Goal: Obtain resource: Obtain resource

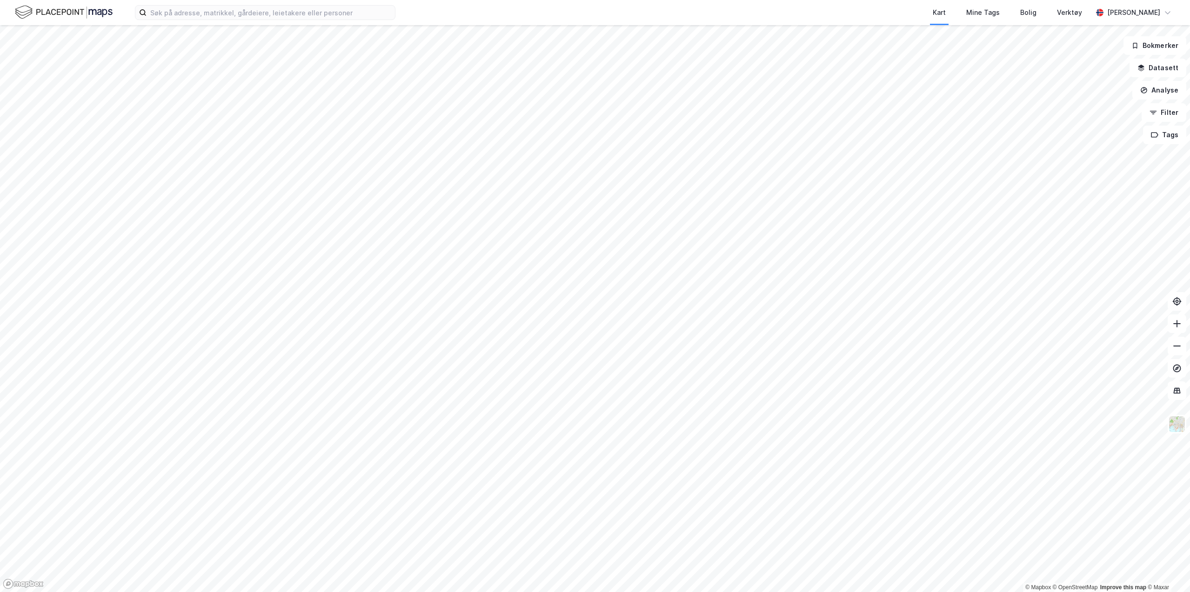
click at [456, 16] on div "Kart Mine Tags Bolig Verktøy" at bounding box center [766, 12] width 652 height 25
click at [351, 8] on input at bounding box center [271, 13] width 248 height 14
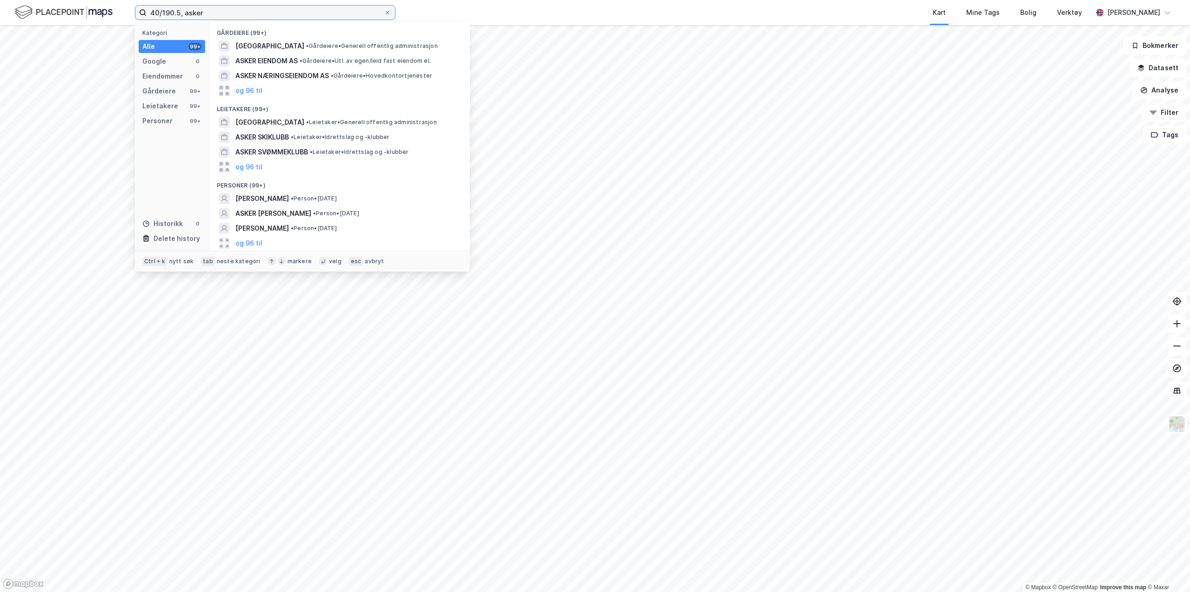
click at [174, 14] on input "40/190.5, asker" at bounding box center [265, 13] width 237 height 14
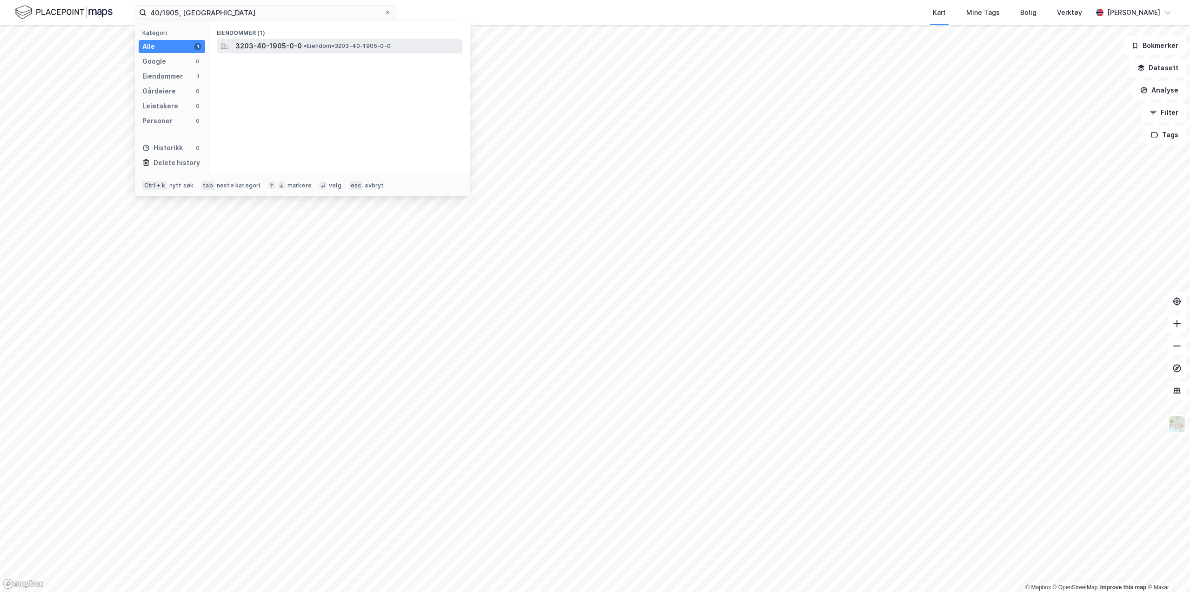
click at [334, 49] on span "• Eiendom • 3203-40-1905-0-0" at bounding box center [347, 45] width 87 height 7
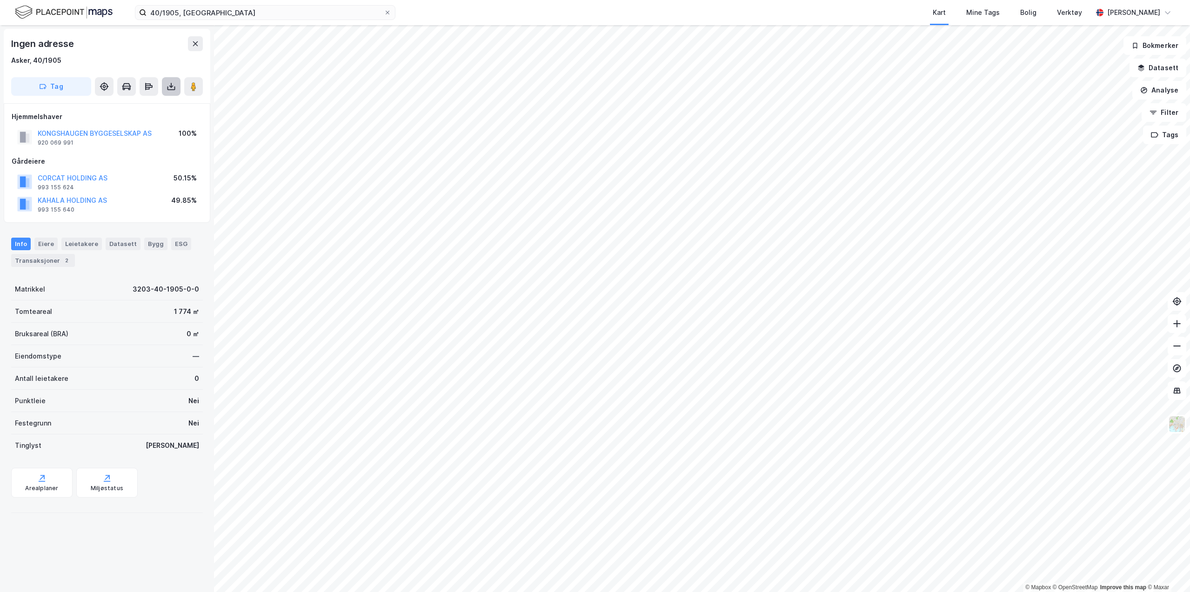
click at [162, 89] on button at bounding box center [171, 86] width 19 height 19
drag, startPoint x: 120, startPoint y: 112, endPoint x: 124, endPoint y: 107, distance: 7.3
click at [124, 107] on div "Last ned grunnbok Last ned matrikkelrapport" at bounding box center [130, 113] width 99 height 30
click at [124, 107] on div "Last ned grunnbok" at bounding box center [125, 104] width 54 height 7
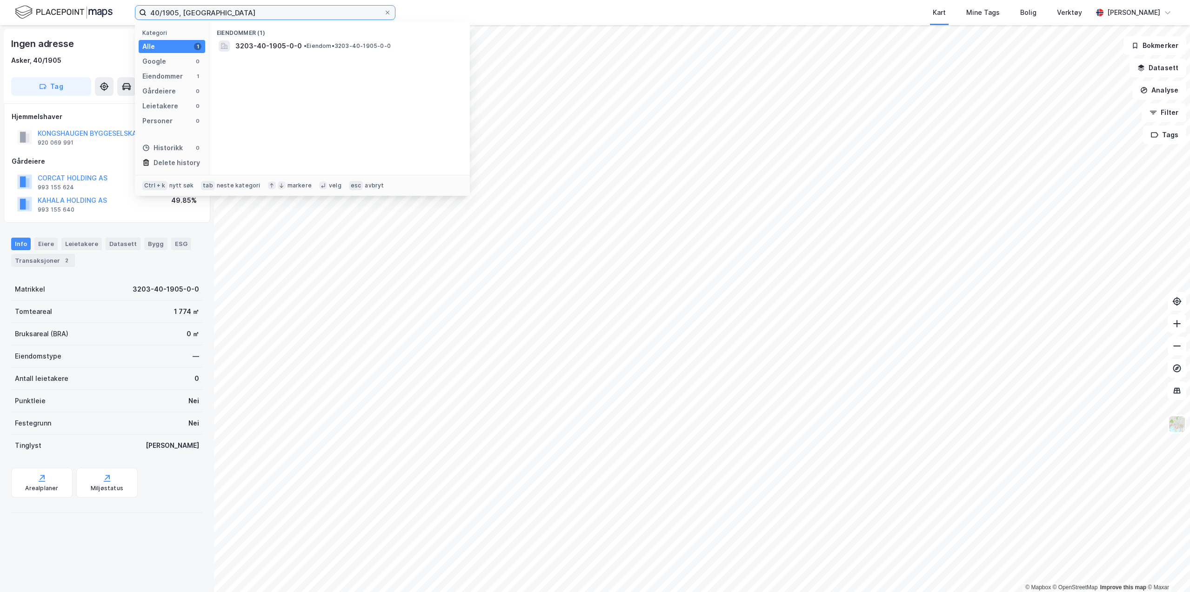
click at [178, 12] on input "40/1905, [GEOGRAPHIC_DATA]" at bounding box center [265, 13] width 237 height 14
click at [299, 46] on span "[STREET_ADDRESS]" at bounding box center [266, 45] width 63 height 11
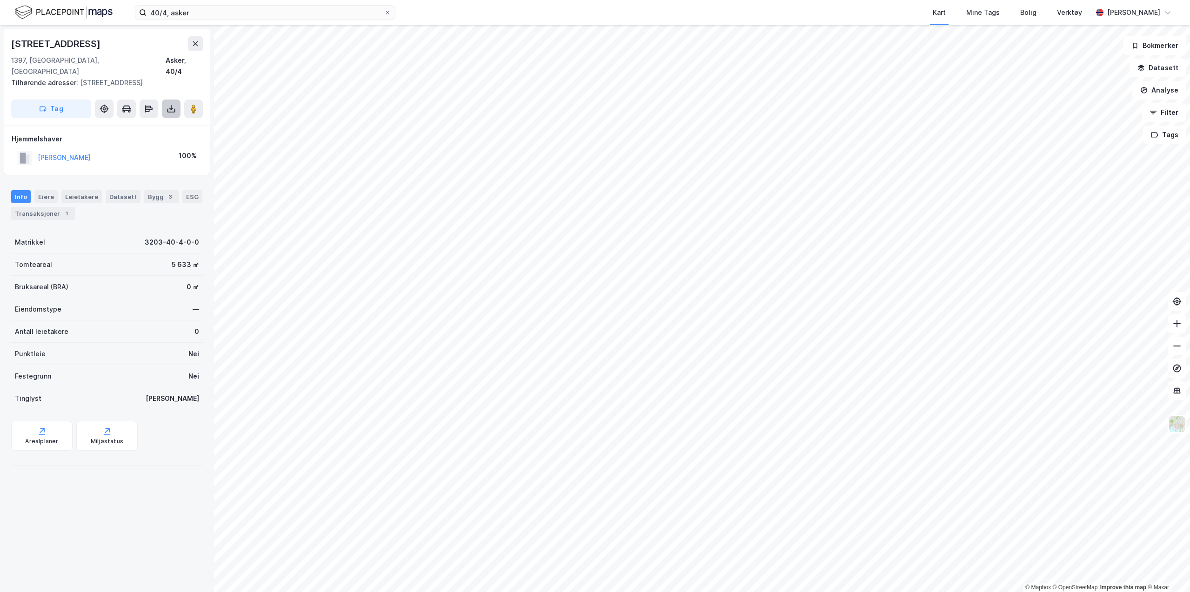
click at [168, 104] on icon at bounding box center [171, 108] width 9 height 9
click at [119, 120] on div "Last ned grunnbok" at bounding box center [130, 127] width 99 height 15
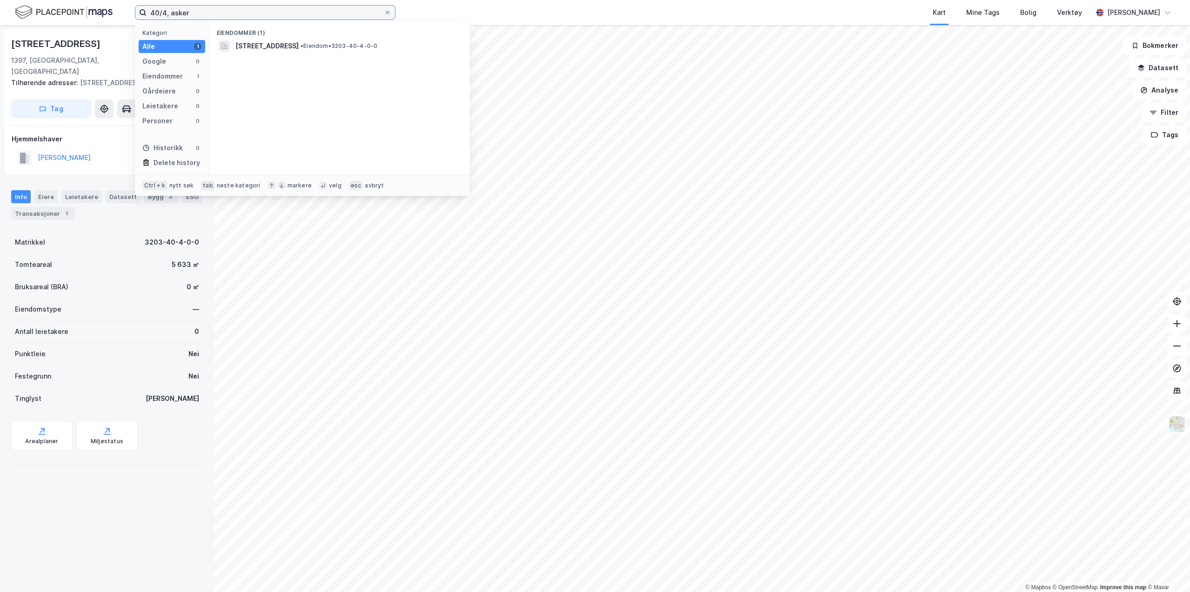
click at [167, 10] on input "40/4, asker" at bounding box center [265, 13] width 237 height 14
click at [286, 58] on div "Eiendommer (1) 3203-40-32-0-0 • Eiendom • 3203-40-32-0-0" at bounding box center [339, 98] width 261 height 153
click at [300, 47] on span "• Eiendom • 3203-40-32-0-0" at bounding box center [336, 45] width 80 height 7
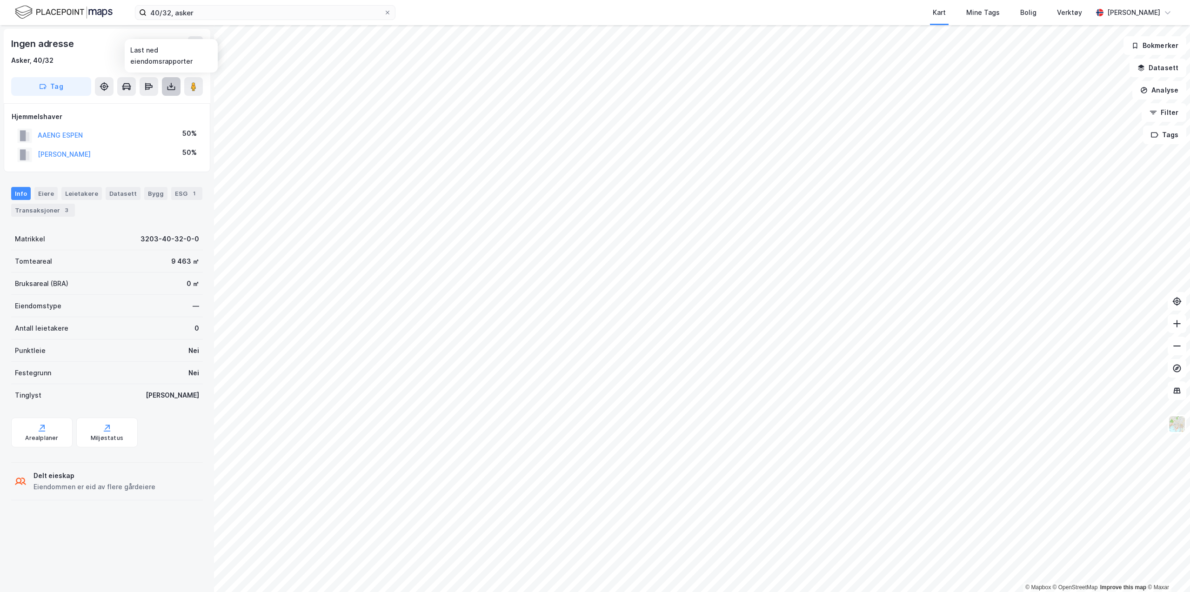
click at [176, 89] on button at bounding box center [171, 86] width 19 height 19
click at [137, 103] on div "Last ned grunnbok" at bounding box center [125, 104] width 54 height 7
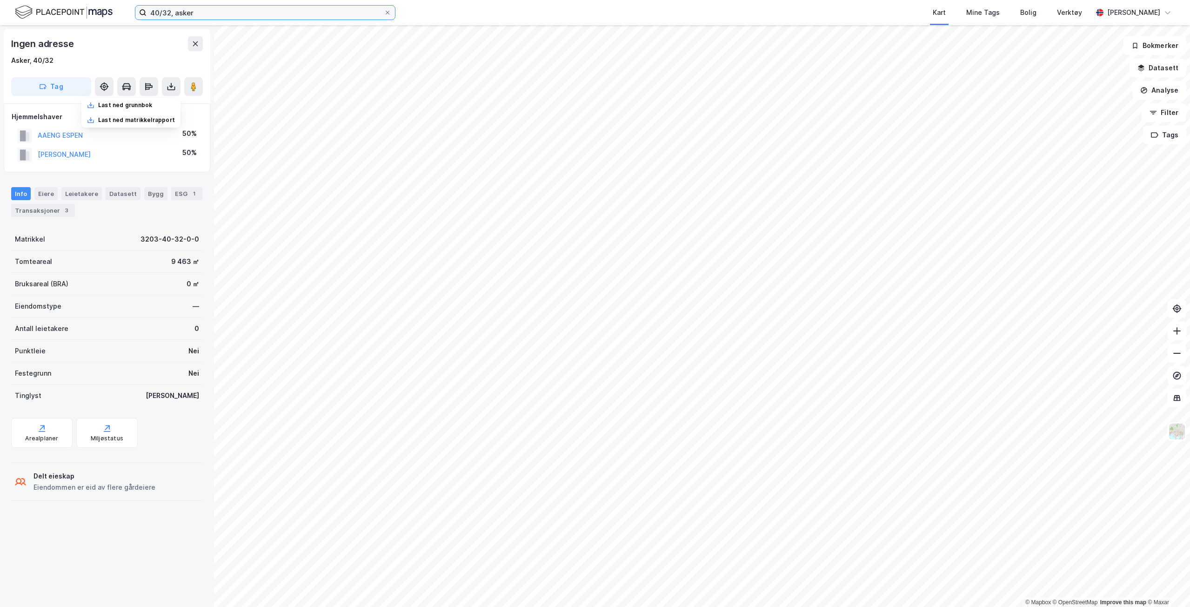
click at [178, 10] on input "40/32, asker" at bounding box center [265, 13] width 237 height 14
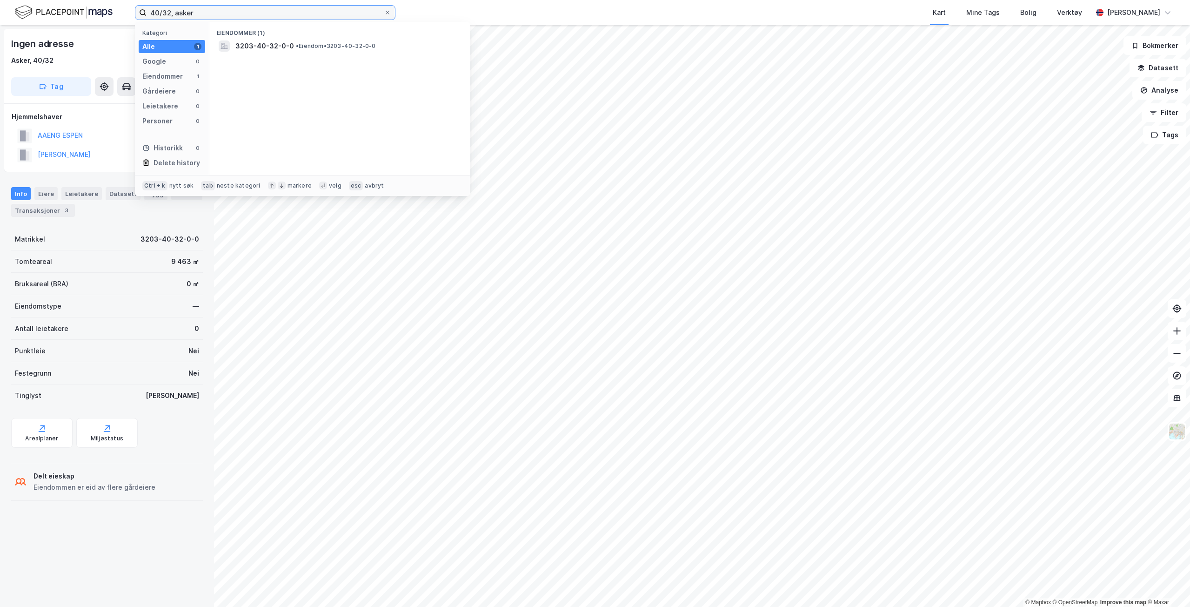
click at [171, 11] on input "40/32, asker" at bounding box center [265, 13] width 237 height 14
type input "40/2, asker"
click at [234, 50] on div "[PERSON_NAME][STREET_ADDRESS] • Eiendom • 3203-40-2-0-0" at bounding box center [340, 46] width 246 height 15
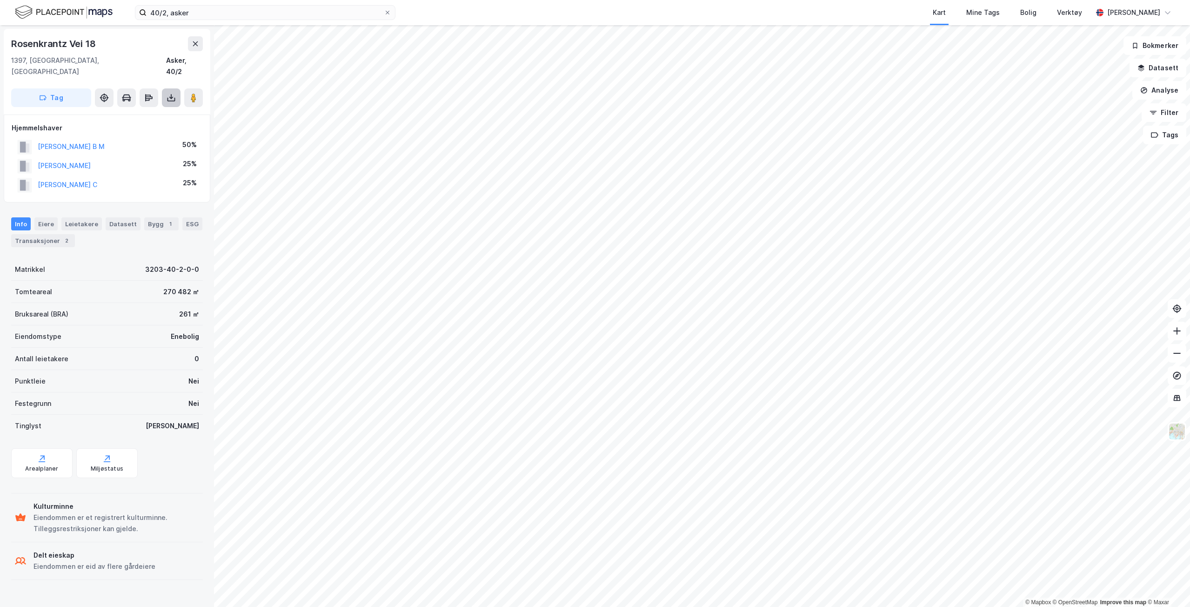
click at [176, 89] on button at bounding box center [171, 97] width 19 height 19
click at [152, 113] on div "Last ned grunnbok" at bounding box center [125, 116] width 54 height 7
